Goal: Use online tool/utility: Utilize a website feature to perform a specific function

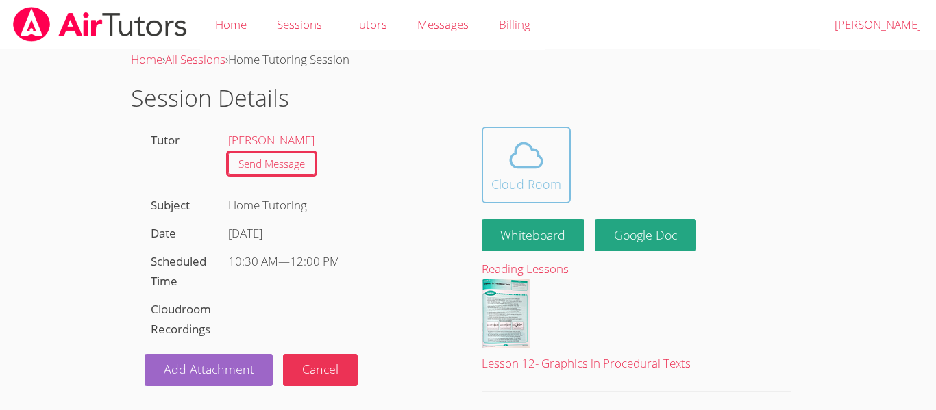
click at [527, 178] on div "Cloud Room" at bounding box center [526, 184] width 70 height 19
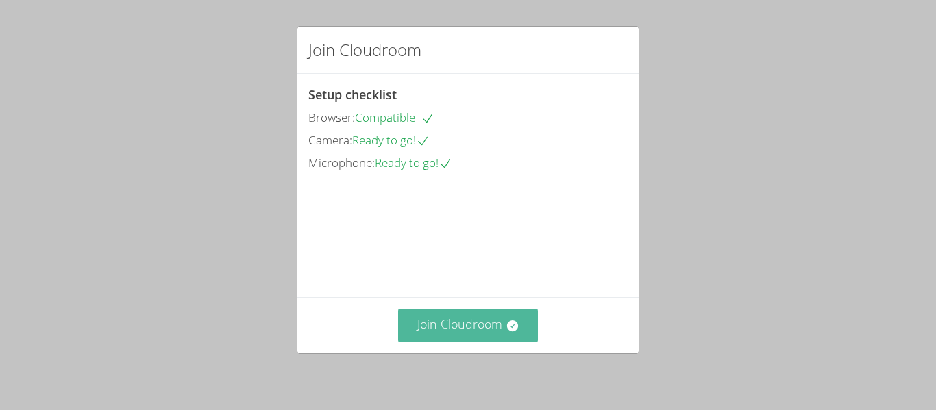
click at [456, 324] on button "Join Cloudroom" at bounding box center [468, 326] width 140 height 34
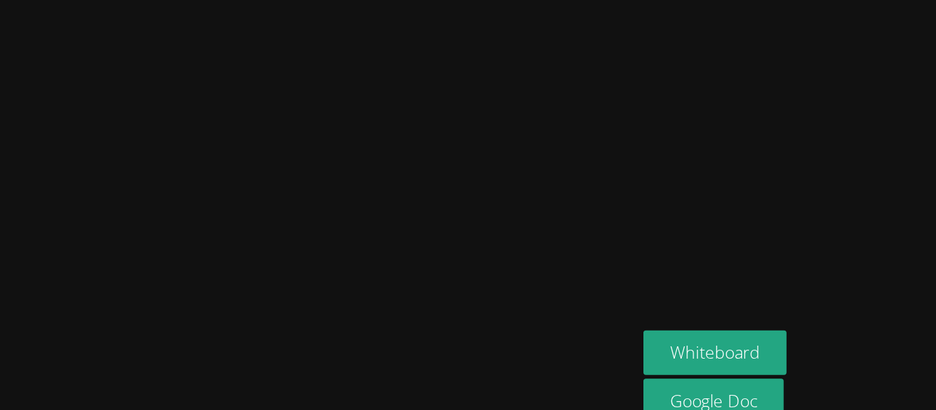
click at [379, 145] on video at bounding box center [275, 178] width 205 height 304
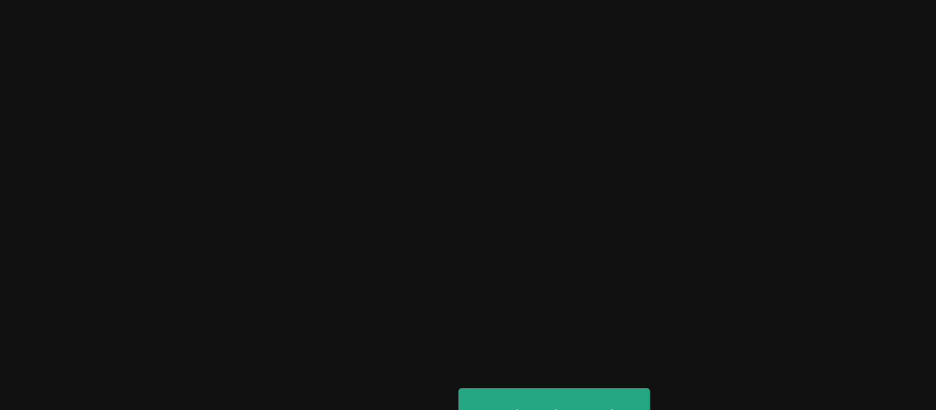
click at [379, 158] on video at bounding box center [275, 178] width 205 height 304
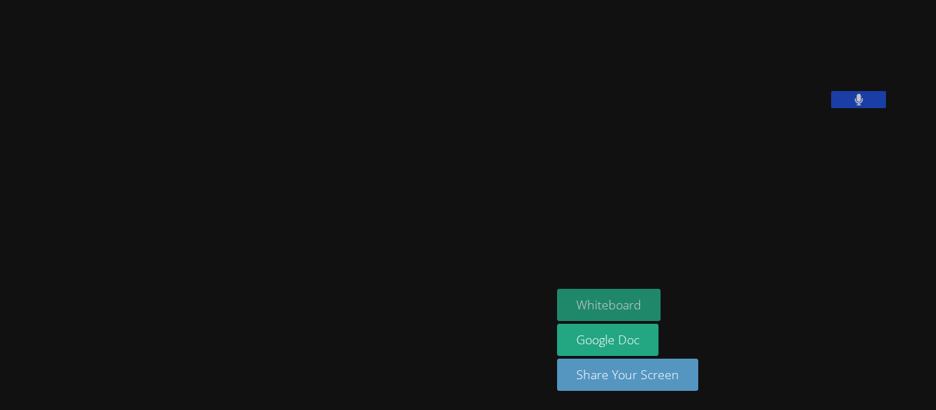
click at [632, 310] on button "Whiteboard" at bounding box center [608, 305] width 103 height 32
